Goal: Information Seeking & Learning: Find specific fact

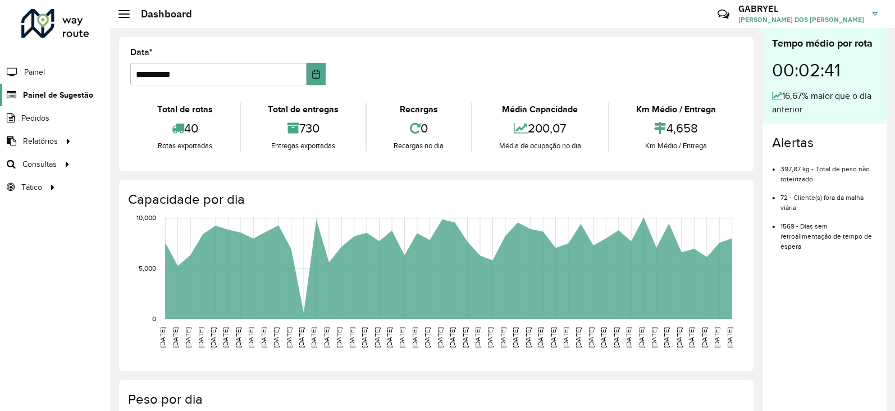
click at [57, 93] on span "Painel de Sugestão" at bounding box center [58, 95] width 70 height 12
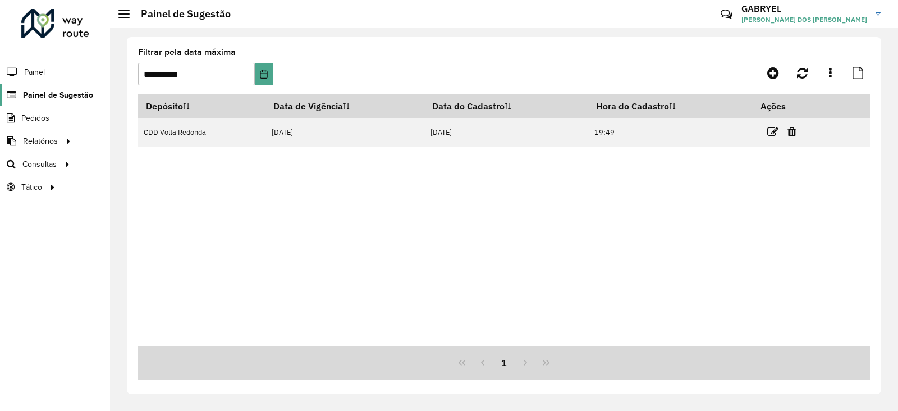
click at [59, 97] on span "Painel de Sugestão" at bounding box center [58, 95] width 70 height 12
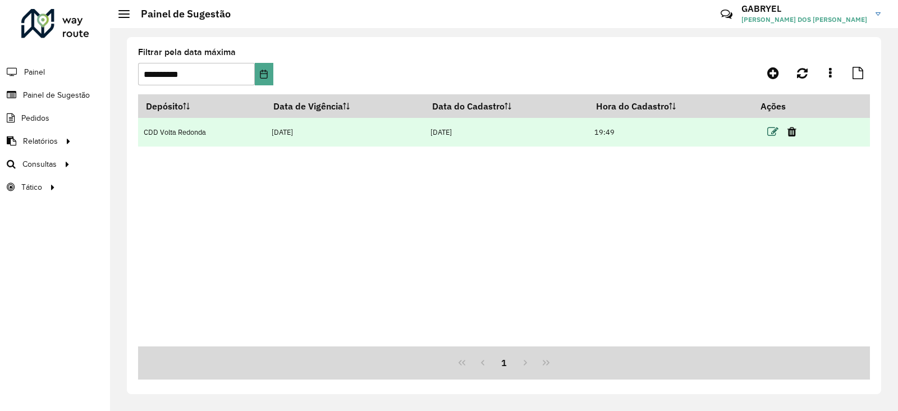
click at [775, 132] on icon at bounding box center [772, 131] width 11 height 11
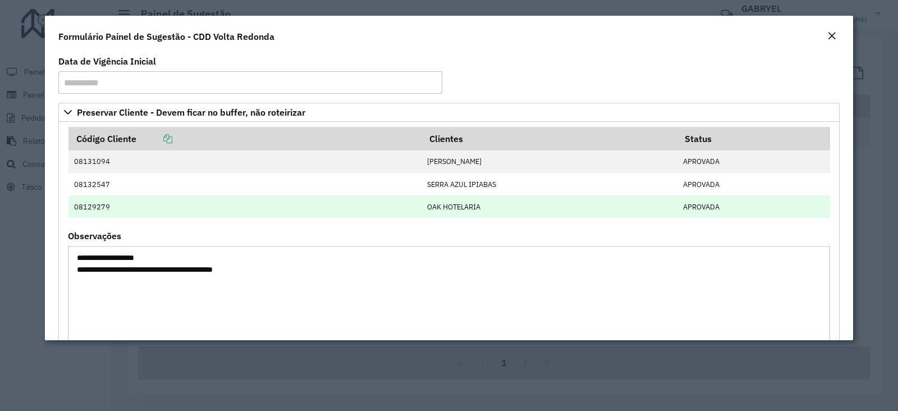
click at [382, 200] on td "08129279" at bounding box center [244, 206] width 353 height 22
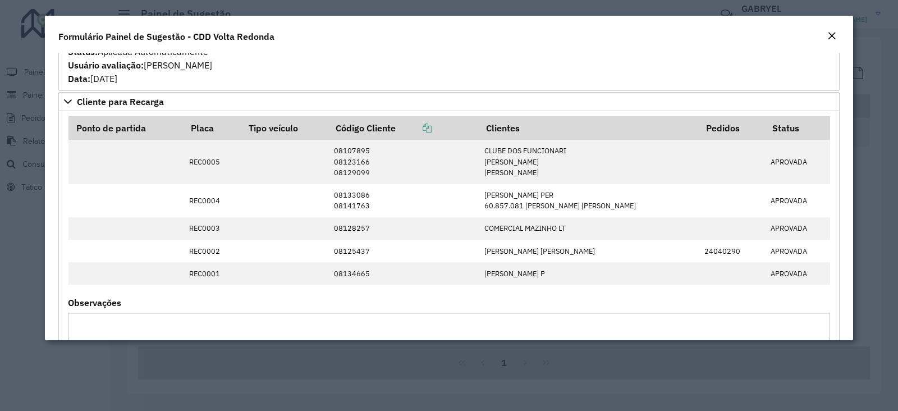
scroll to position [303, 0]
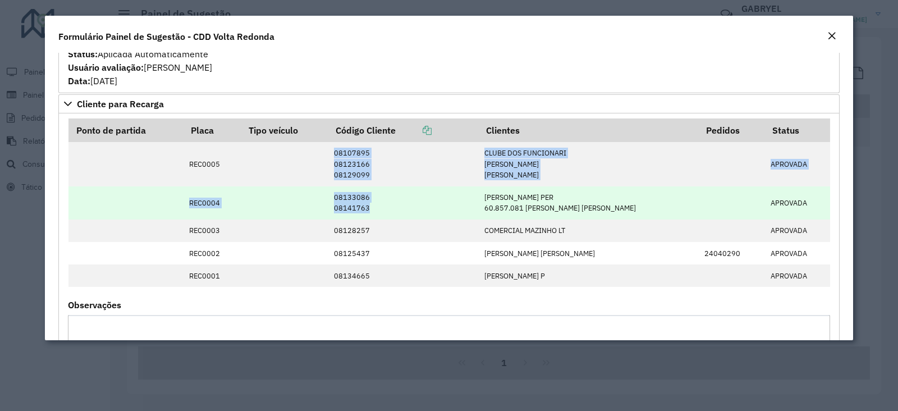
drag, startPoint x: 328, startPoint y: 154, endPoint x: 370, endPoint y: 208, distance: 68.0
click at [370, 208] on tbody "REC0005 08107895 08123166 08129099 CLUBE DOS FUNCIONARI [PERSON_NAME] [PERSON_N…" at bounding box center [449, 214] width 762 height 145
copy tbody "08107895 08123166 08129099 CLUBE DOS FUNCIONARI [PERSON_NAME] [PERSON_NAME] [PE…"
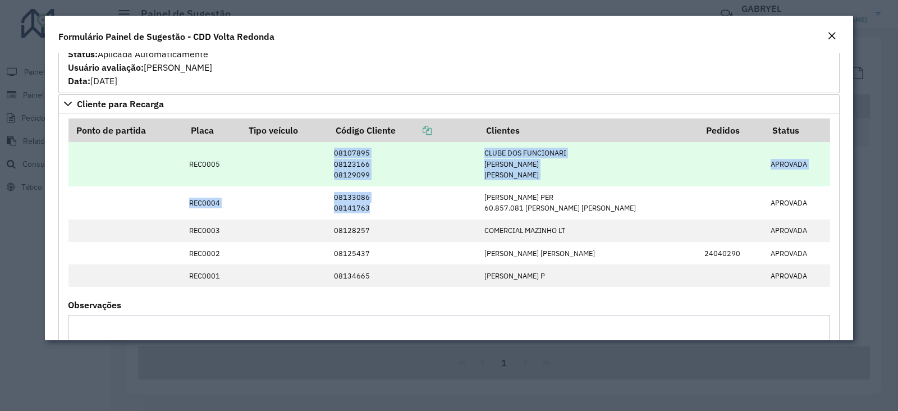
click at [396, 151] on td "08107895 08123166 08129099" at bounding box center [403, 164] width 150 height 44
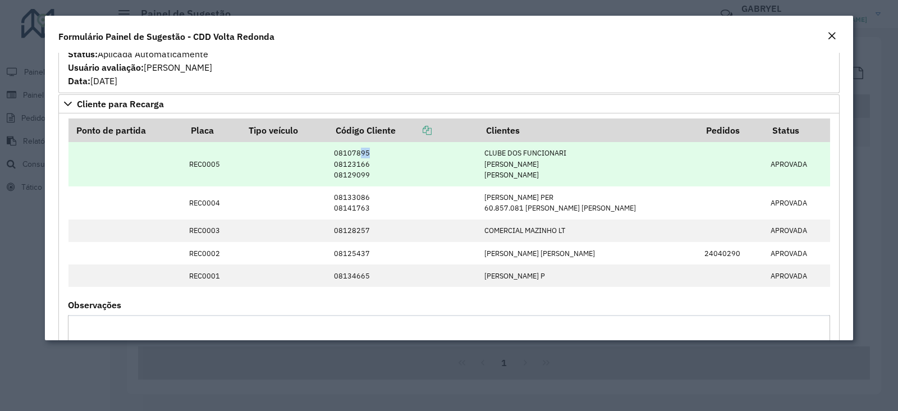
drag, startPoint x: 385, startPoint y: 152, endPoint x: 359, endPoint y: 150, distance: 26.4
click at [359, 150] on td "08107895 08123166 08129099" at bounding box center [403, 164] width 150 height 44
drag, startPoint x: 372, startPoint y: 159, endPoint x: 348, endPoint y: 163, distance: 24.0
click at [348, 163] on td "08107895 08123166 08129099" at bounding box center [403, 164] width 150 height 44
copy td "23166"
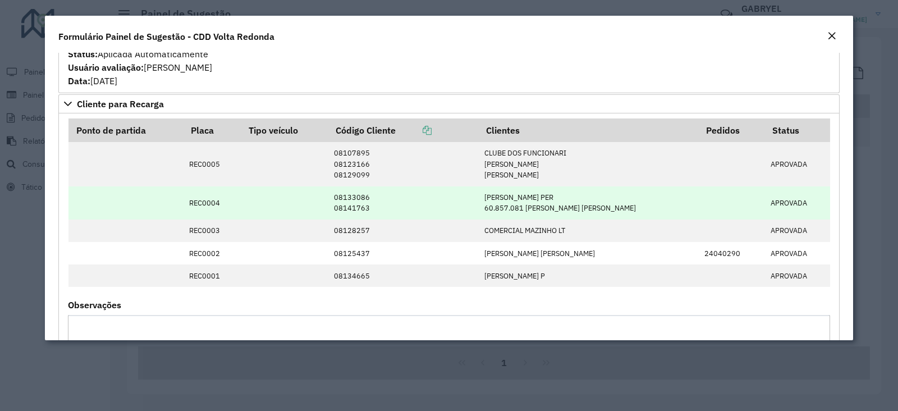
click at [382, 186] on td "08133086 08141763" at bounding box center [403, 202] width 150 height 33
drag, startPoint x: 386, startPoint y: 201, endPoint x: 347, endPoint y: 195, distance: 39.2
click at [347, 195] on td "08133086 08141763" at bounding box center [403, 202] width 150 height 33
